Goal: Task Accomplishment & Management: Use online tool/utility

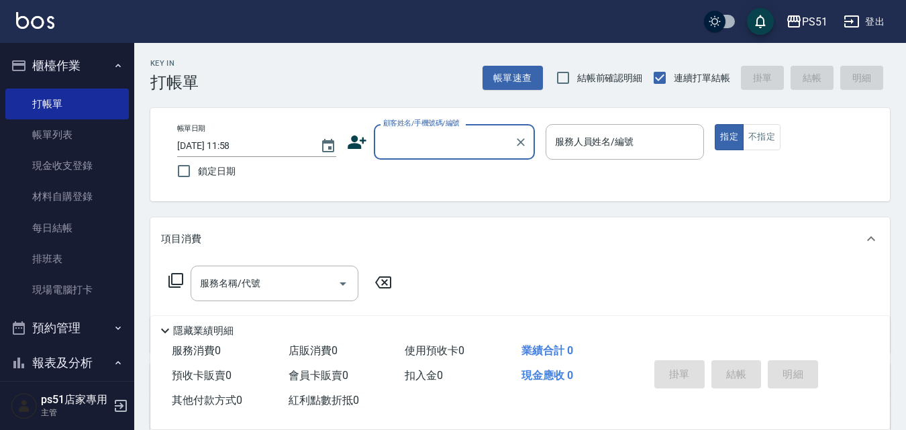
drag, startPoint x: 431, startPoint y: 146, endPoint x: 434, endPoint y: 154, distance: 8.1
click at [431, 146] on input "顧客姓名/手機號碼/編號" at bounding box center [444, 141] width 129 height 23
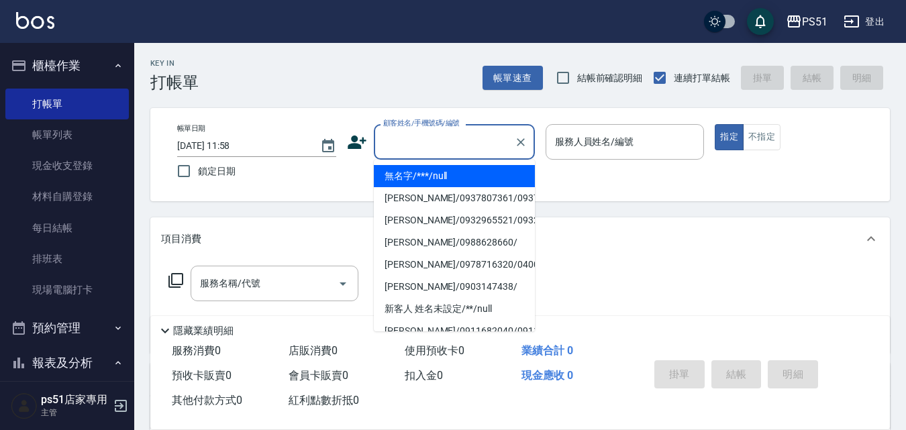
click at [437, 166] on li "無名字/***/null" at bounding box center [454, 176] width 161 height 22
type input "無名字/***/null"
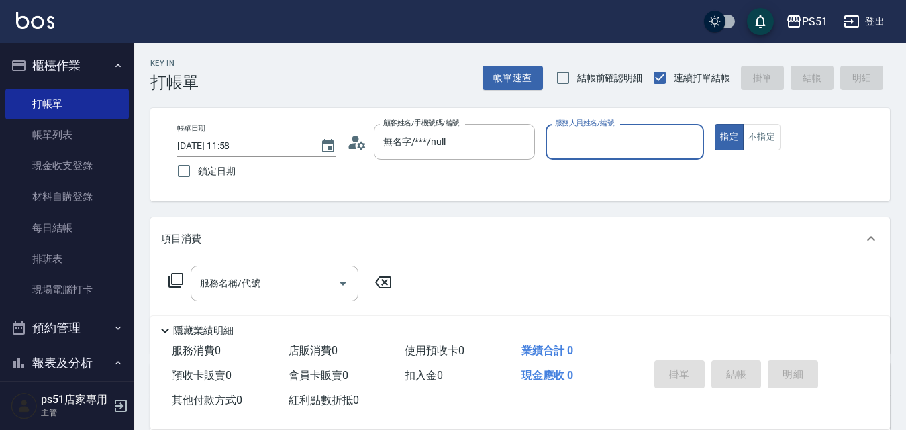
click at [561, 146] on input "服務人員姓名/編號" at bounding box center [624, 141] width 147 height 23
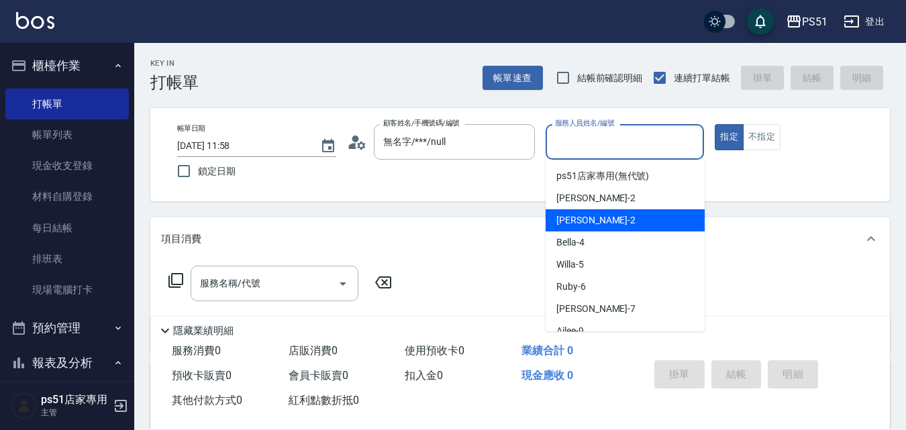
click at [596, 221] on div "[PERSON_NAME] -2" at bounding box center [624, 220] width 159 height 22
type input "[PERSON_NAME]-2"
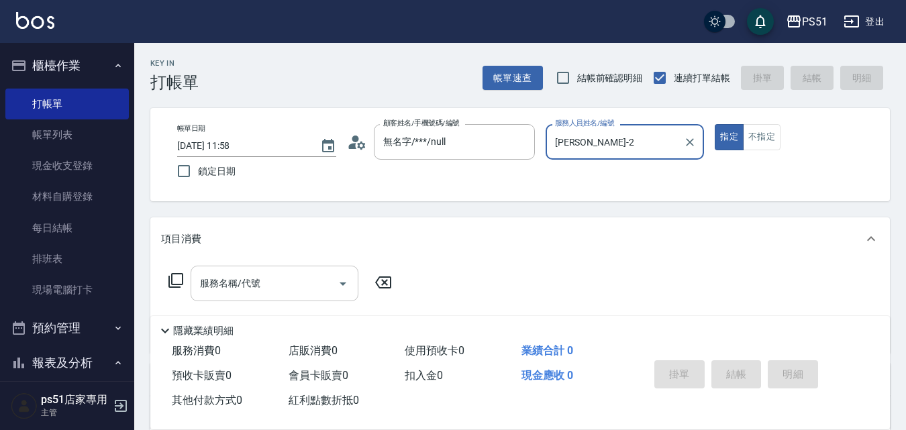
click at [308, 292] on input "服務名稱/代號" at bounding box center [265, 283] width 136 height 23
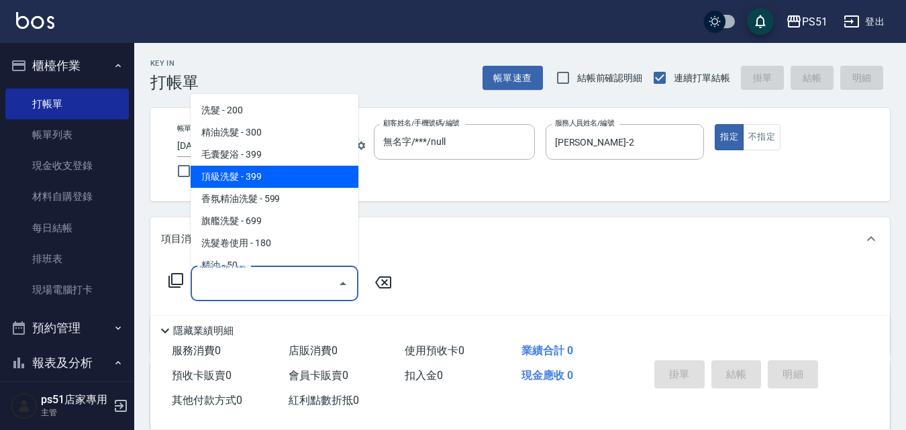
scroll to position [313, 0]
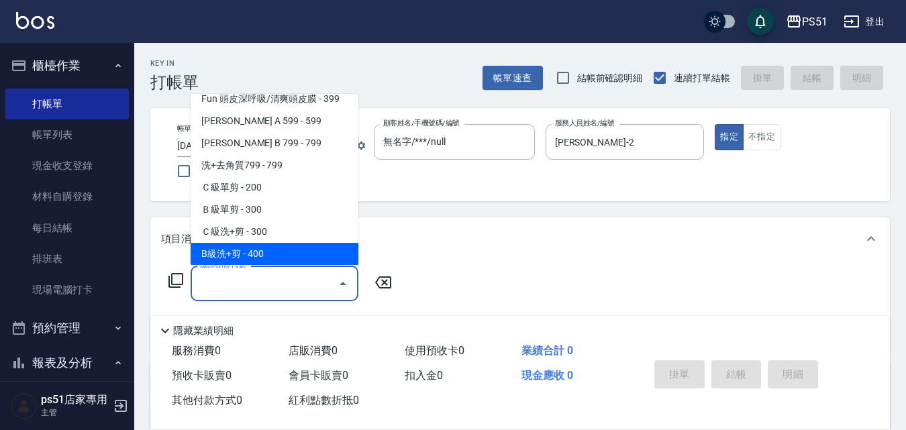
click at [298, 254] on span "B級洗+剪 - 400" at bounding box center [275, 254] width 168 height 22
type input "B級洗+剪(204)"
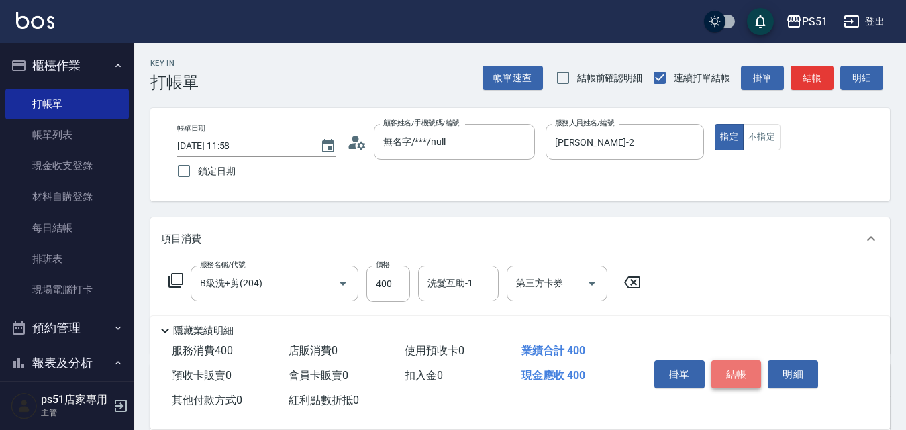
click at [743, 364] on button "結帳" at bounding box center [736, 374] width 50 height 28
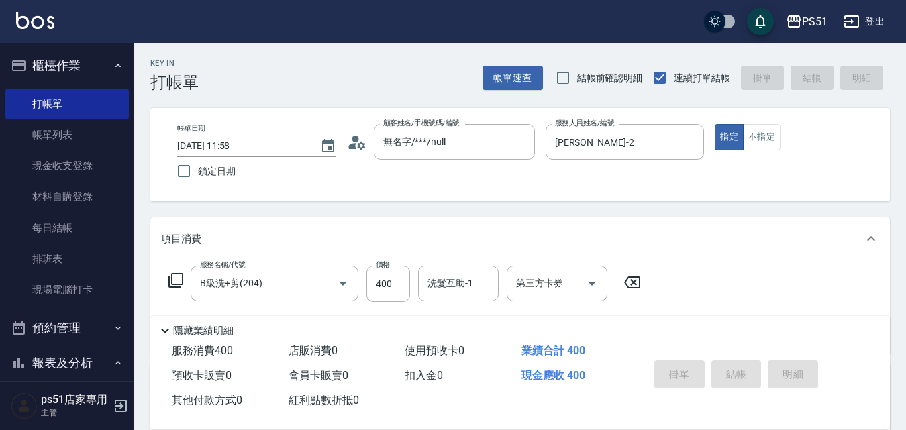
type input "[DATE] 13:38"
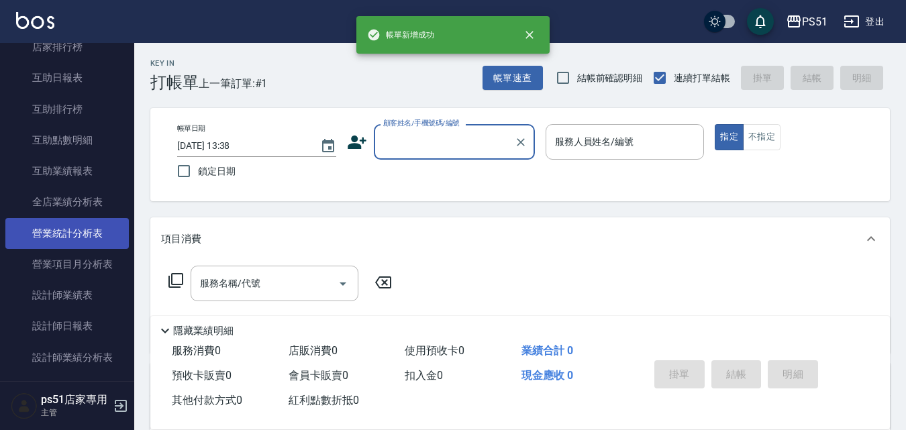
scroll to position [470, 0]
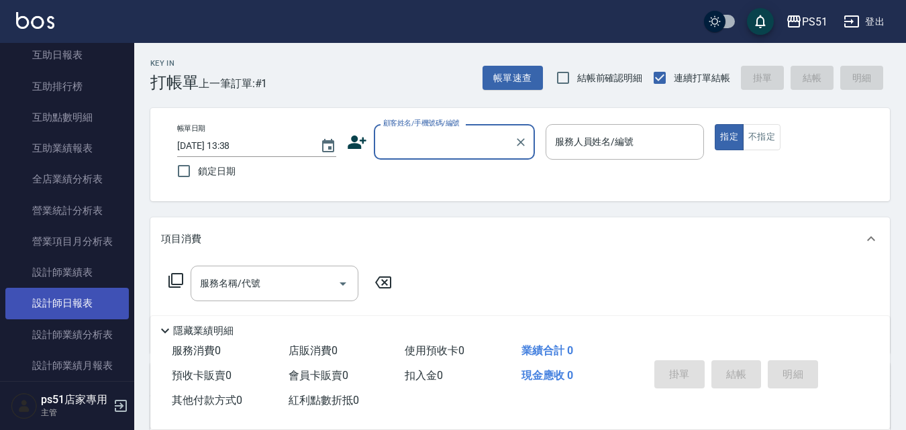
click at [86, 300] on link "設計師日報表" at bounding box center [66, 303] width 123 height 31
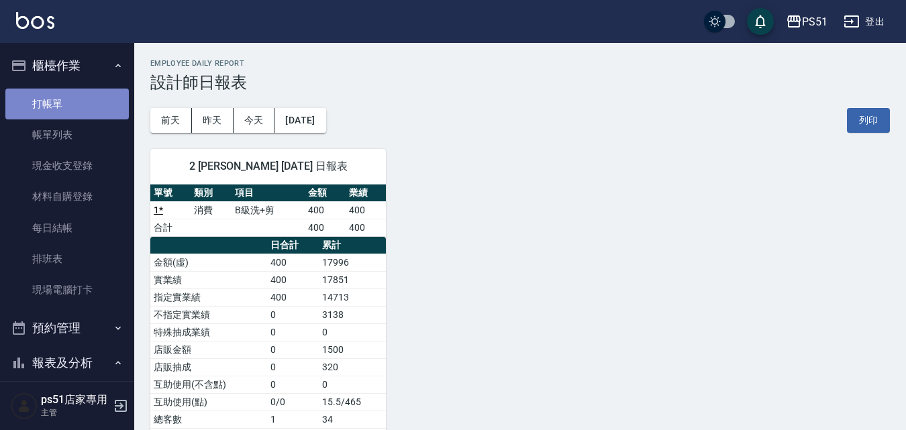
click at [68, 105] on link "打帳單" at bounding box center [66, 104] width 123 height 31
